Goal: Task Accomplishment & Management: Use online tool/utility

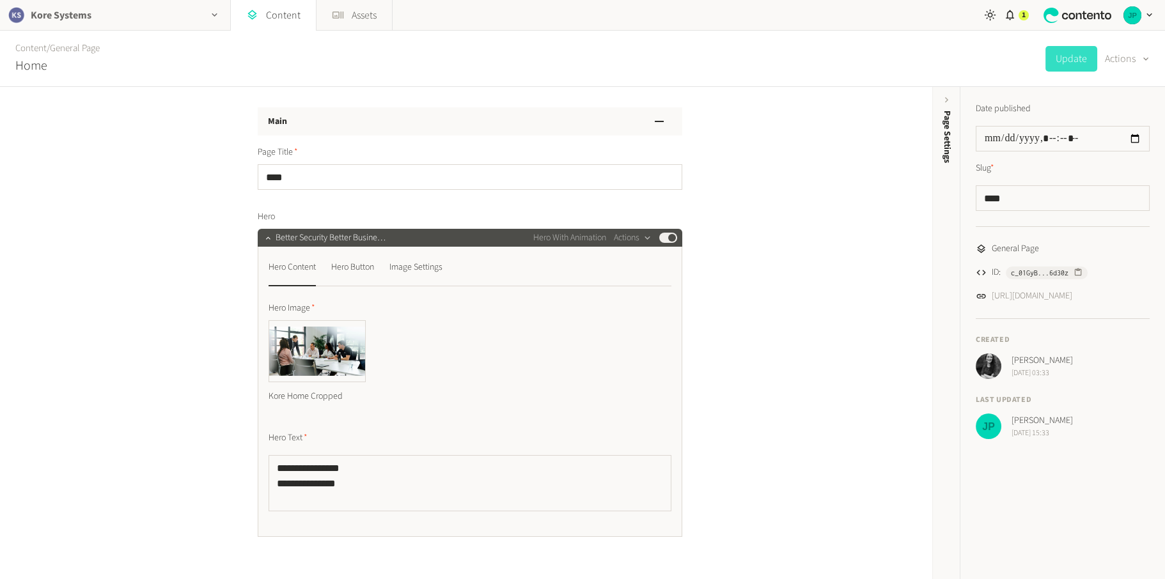
click at [210, 17] on icon "button" at bounding box center [214, 15] width 11 height 11
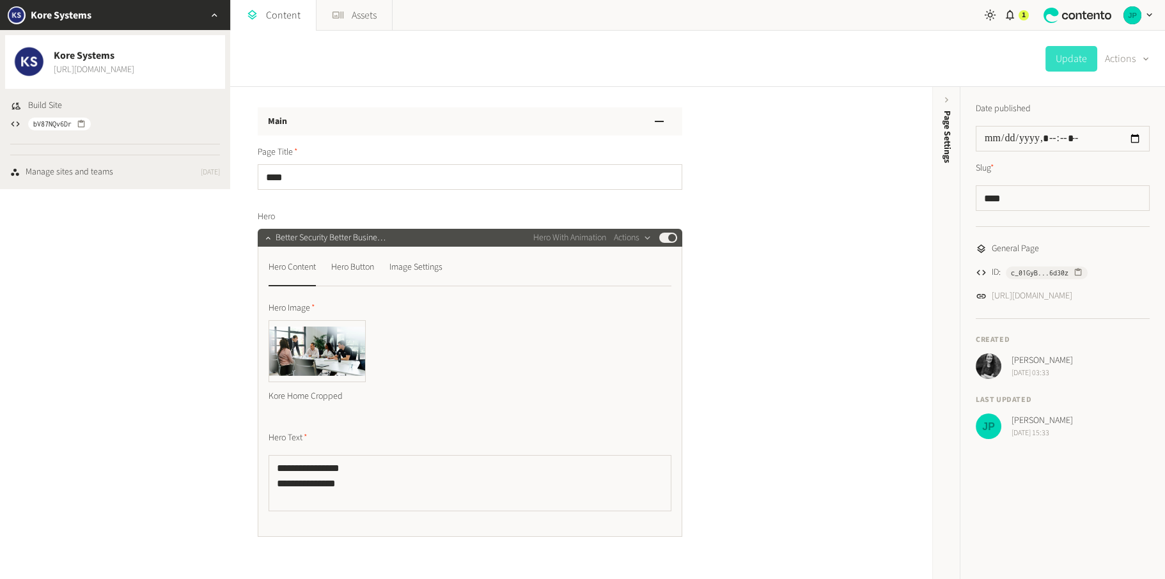
click at [121, 65] on link "[URL][DOMAIN_NAME]" at bounding box center [94, 69] width 81 height 13
click at [357, 20] on link "Assets" at bounding box center [353, 15] width 75 height 31
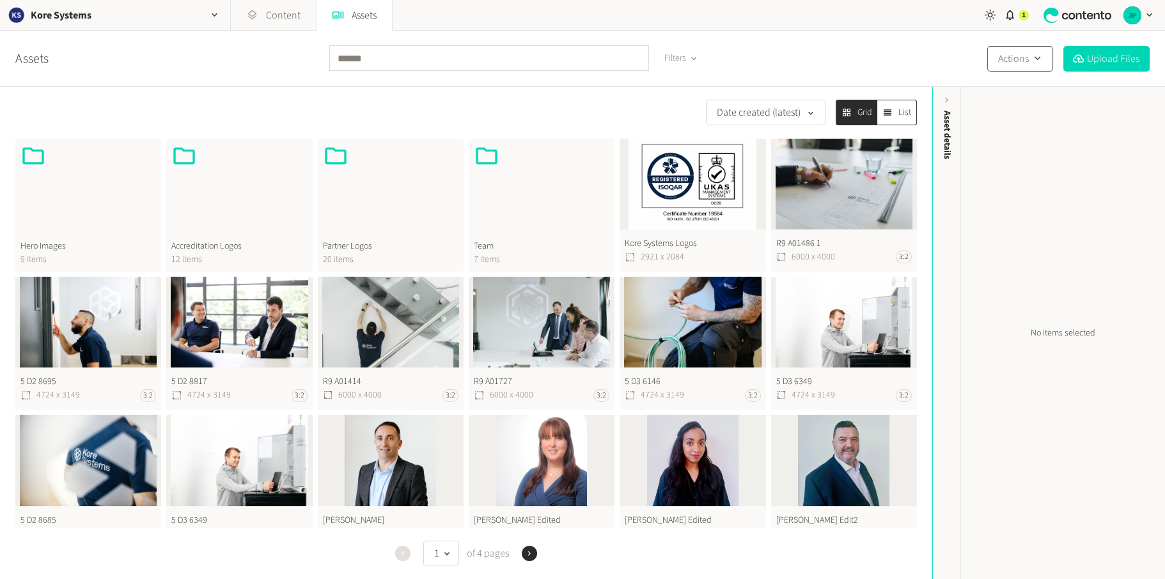
click at [1023, 55] on button "Actions" at bounding box center [1020, 59] width 66 height 26
click at [924, 55] on div "Assets Filters Actions Upload Files" at bounding box center [582, 59] width 1165 height 56
click at [247, 16] on icon at bounding box center [252, 15] width 12 height 12
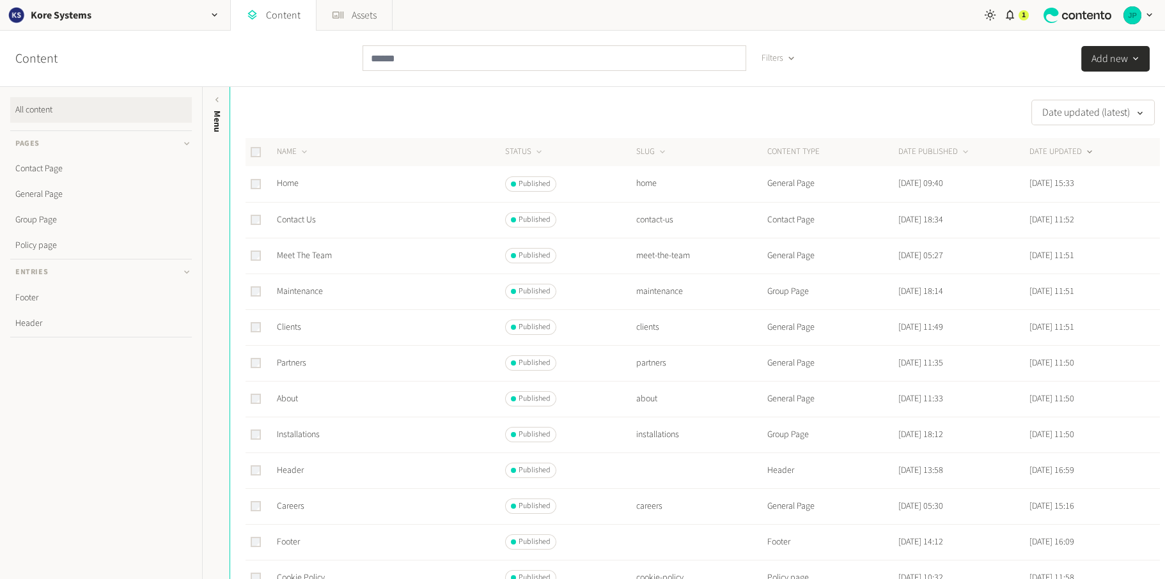
click at [1121, 56] on button "Add new" at bounding box center [1115, 59] width 68 height 26
click at [1010, 51] on div "Content Filters Add new Contact Page Footer General Page Group Page Header Poli…" at bounding box center [582, 59] width 1165 height 56
click at [1009, 20] on icon "button" at bounding box center [1010, 15] width 12 height 12
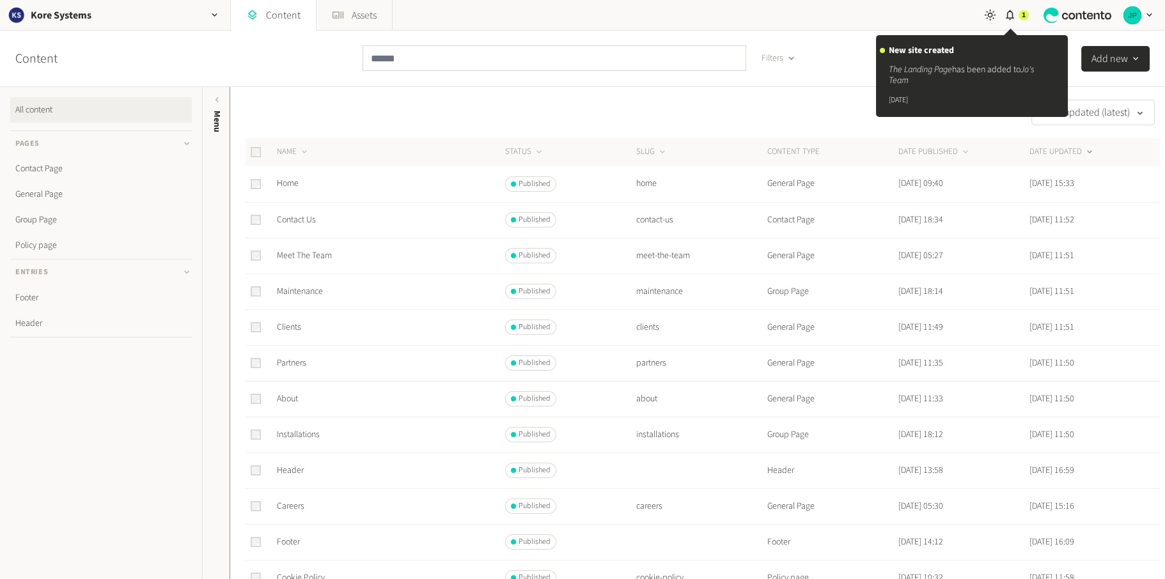
click at [843, 74] on div "Content Filters Add new" at bounding box center [582, 59] width 1165 height 56
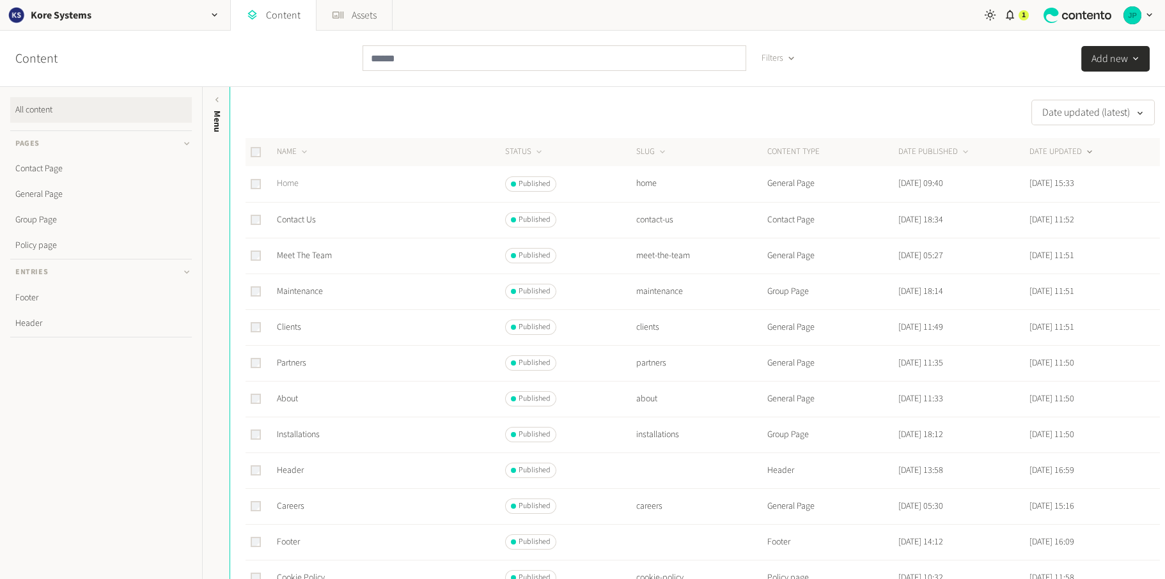
click at [284, 183] on link "Home" at bounding box center [288, 183] width 22 height 13
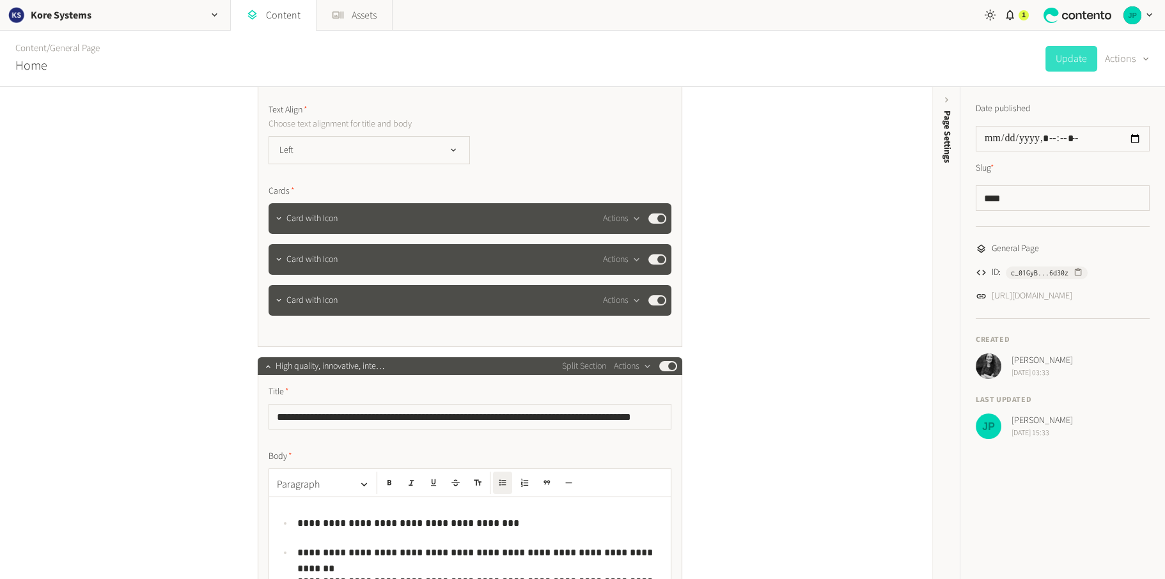
scroll to position [703, 0]
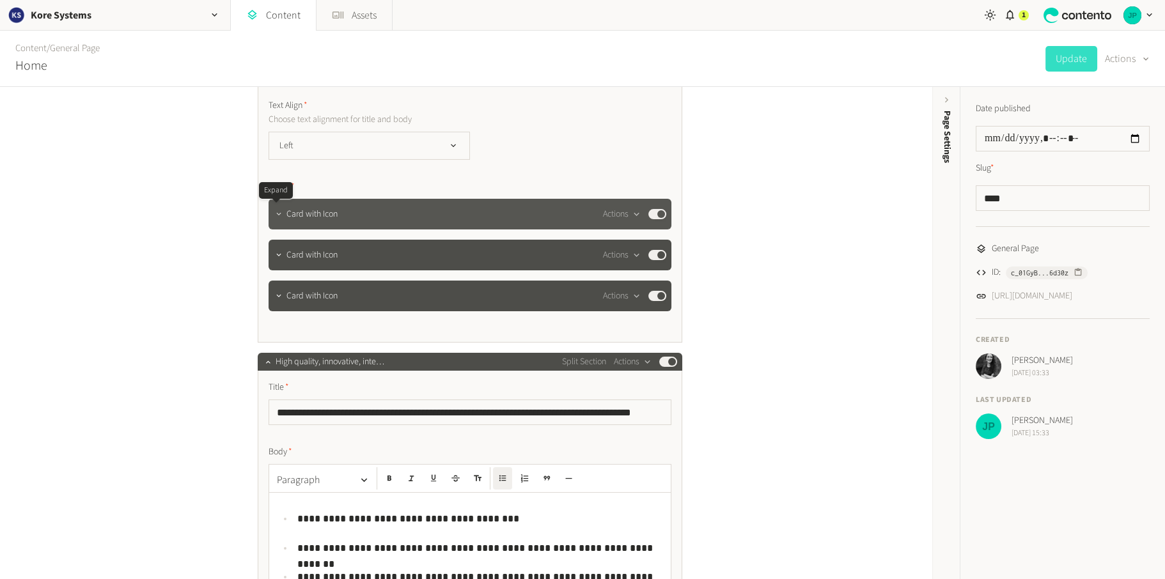
click at [274, 212] on icon "button" at bounding box center [278, 214] width 9 height 9
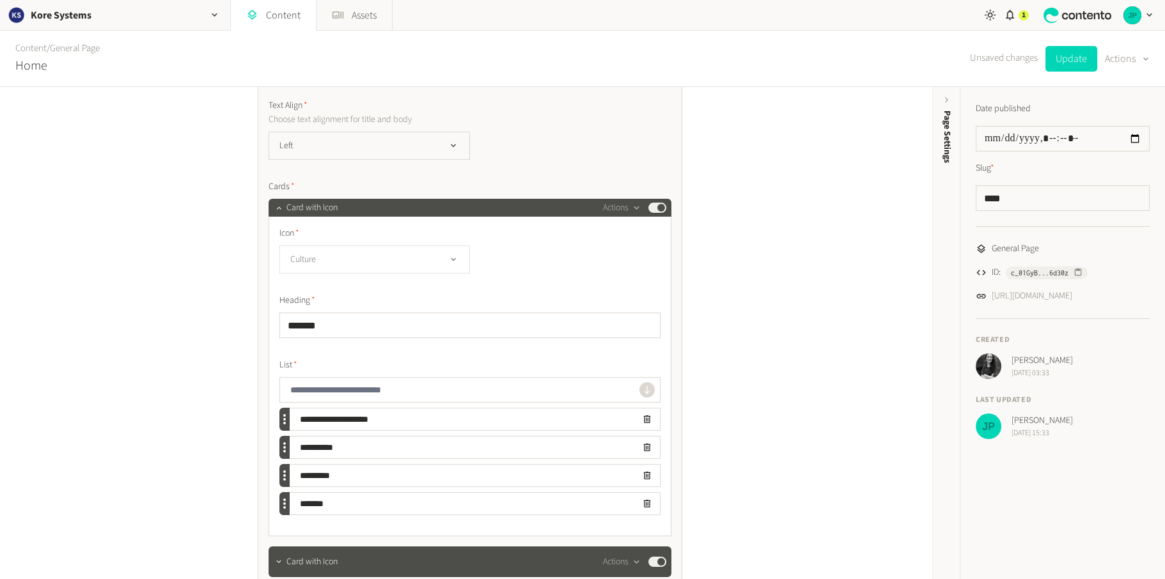
click at [345, 258] on button "Culture" at bounding box center [374, 259] width 190 height 28
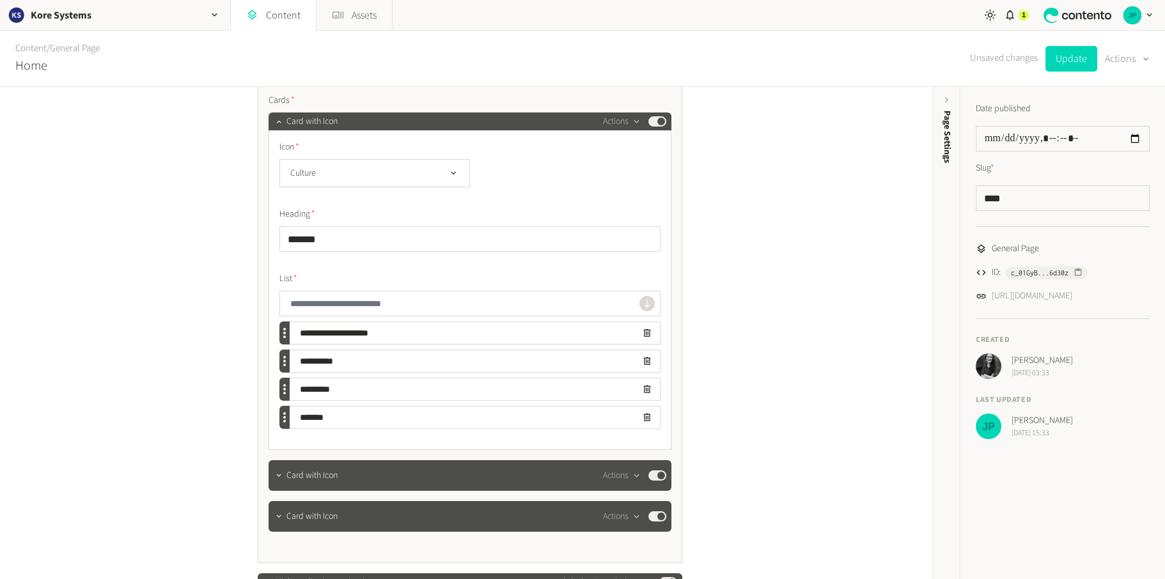
scroll to position [767, 0]
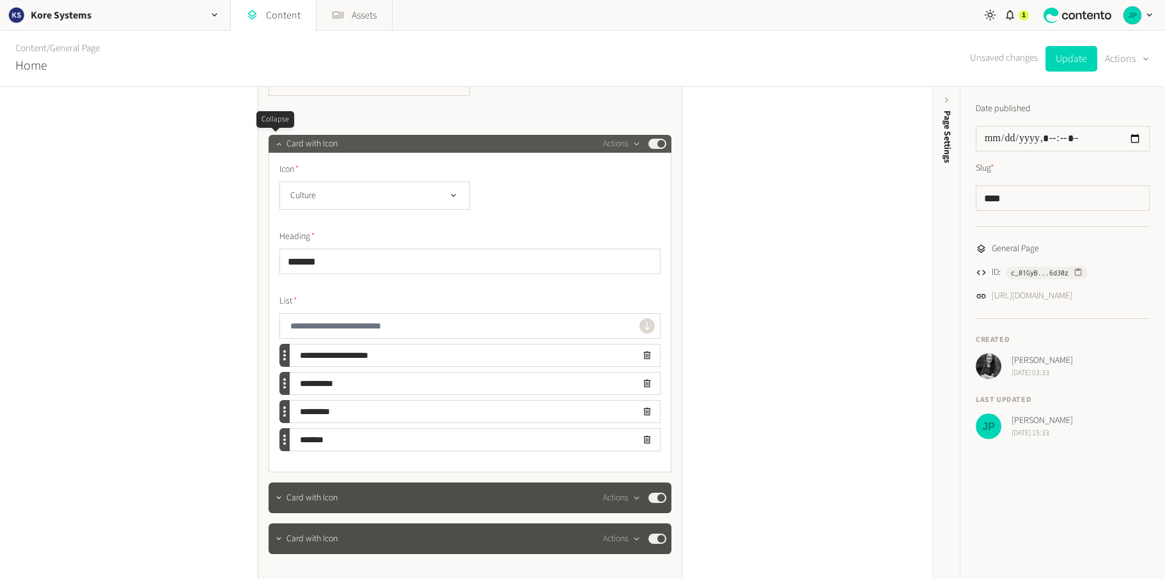
click at [281, 144] on button "button" at bounding box center [278, 142] width 15 height 15
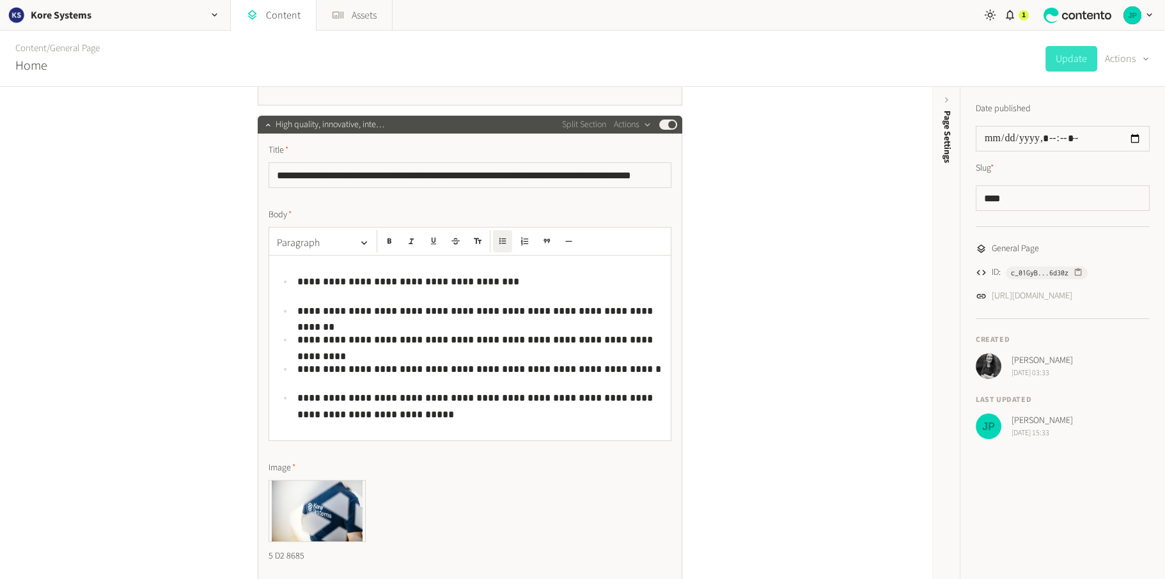
scroll to position [959, 0]
